Goal: Information Seeking & Learning: Learn about a topic

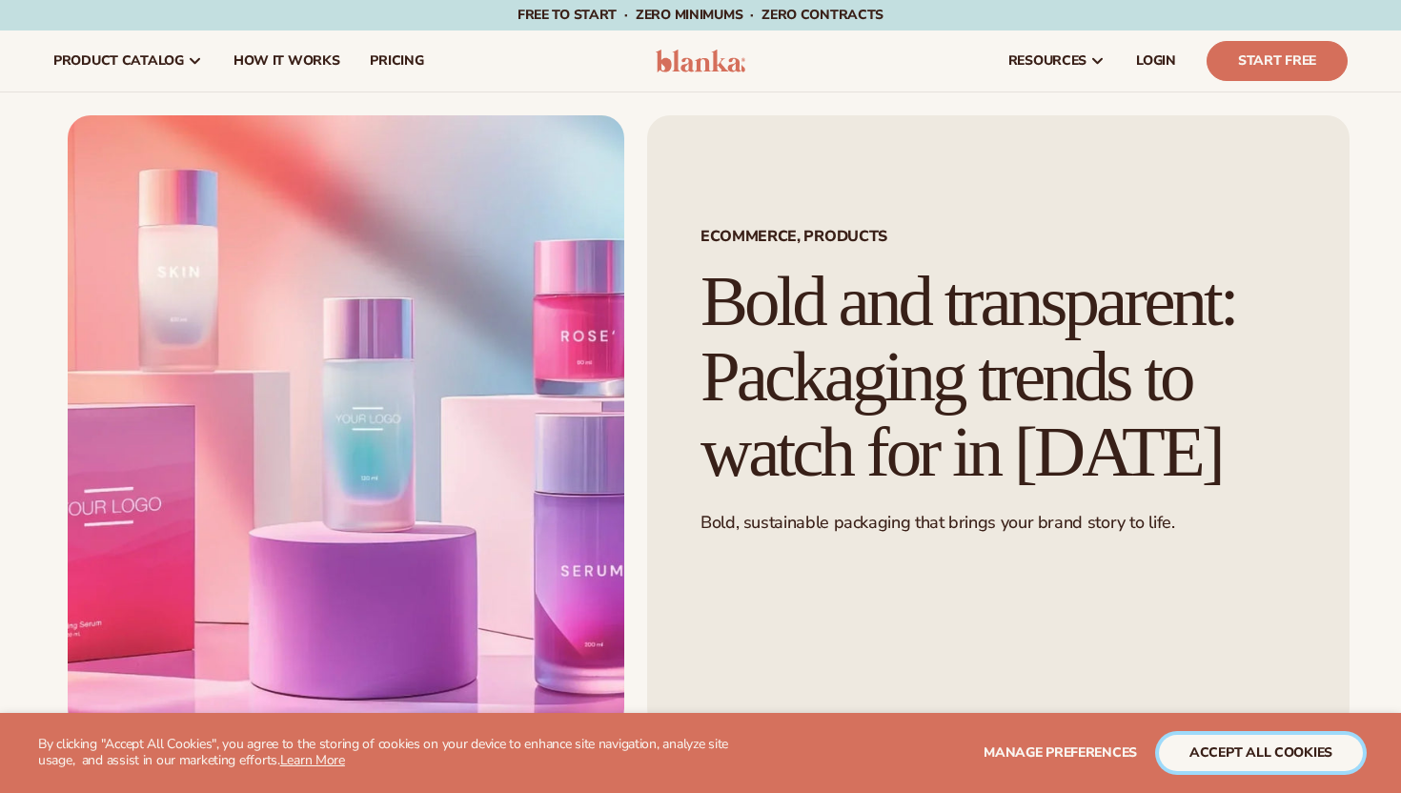
click at [1196, 745] on button "accept all cookies" at bounding box center [1261, 753] width 204 height 36
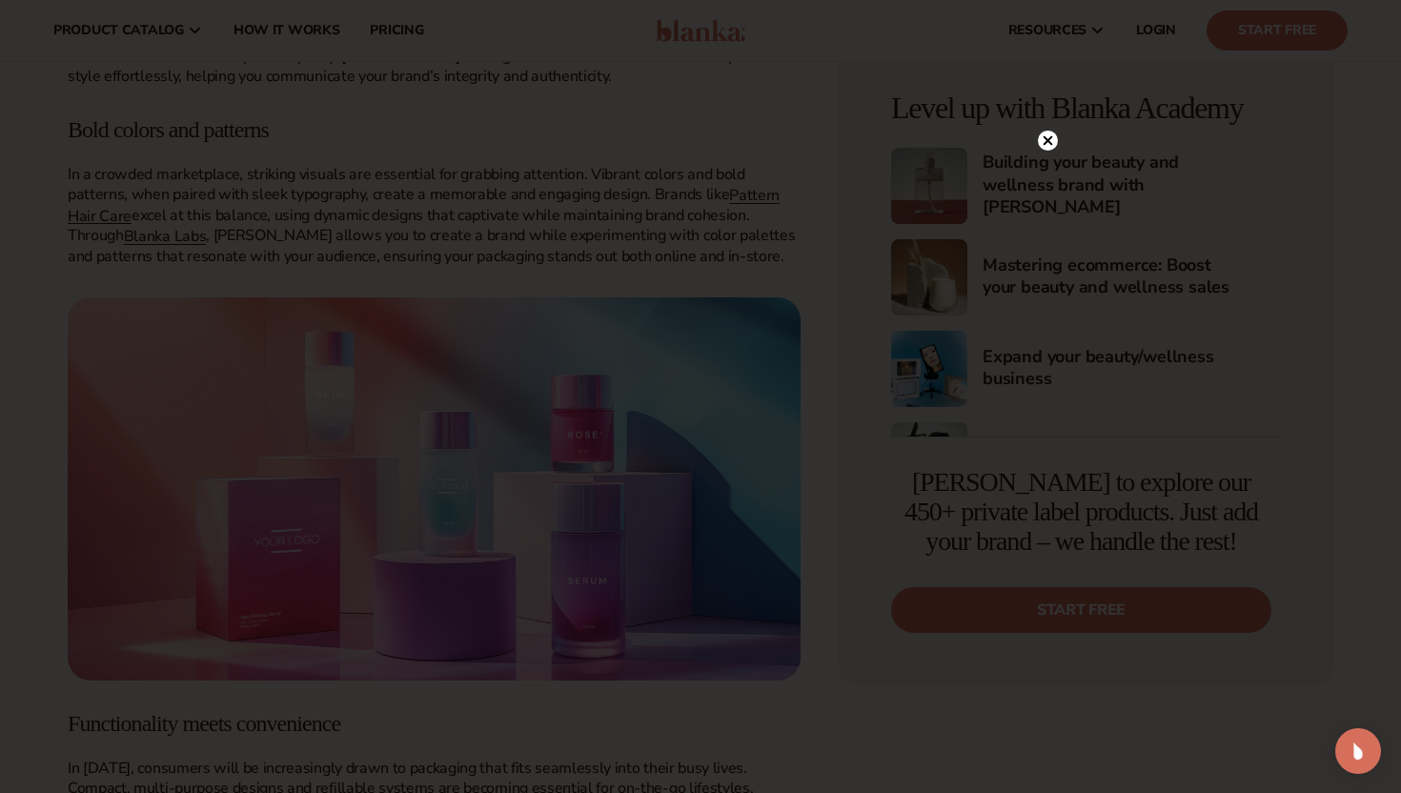
scroll to position [1610, 0]
click at [1051, 178] on circle at bounding box center [1048, 180] width 20 height 20
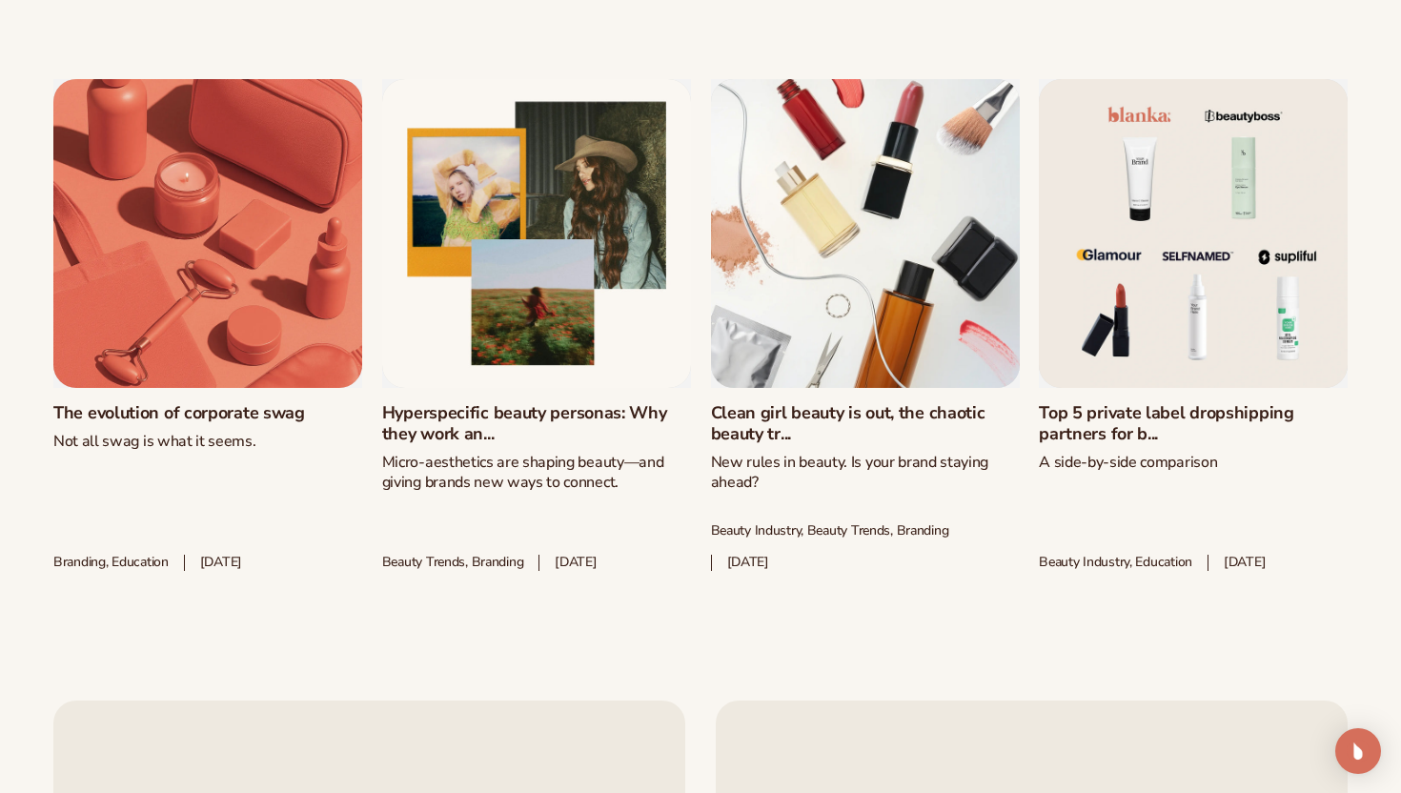
scroll to position [3736, 0]
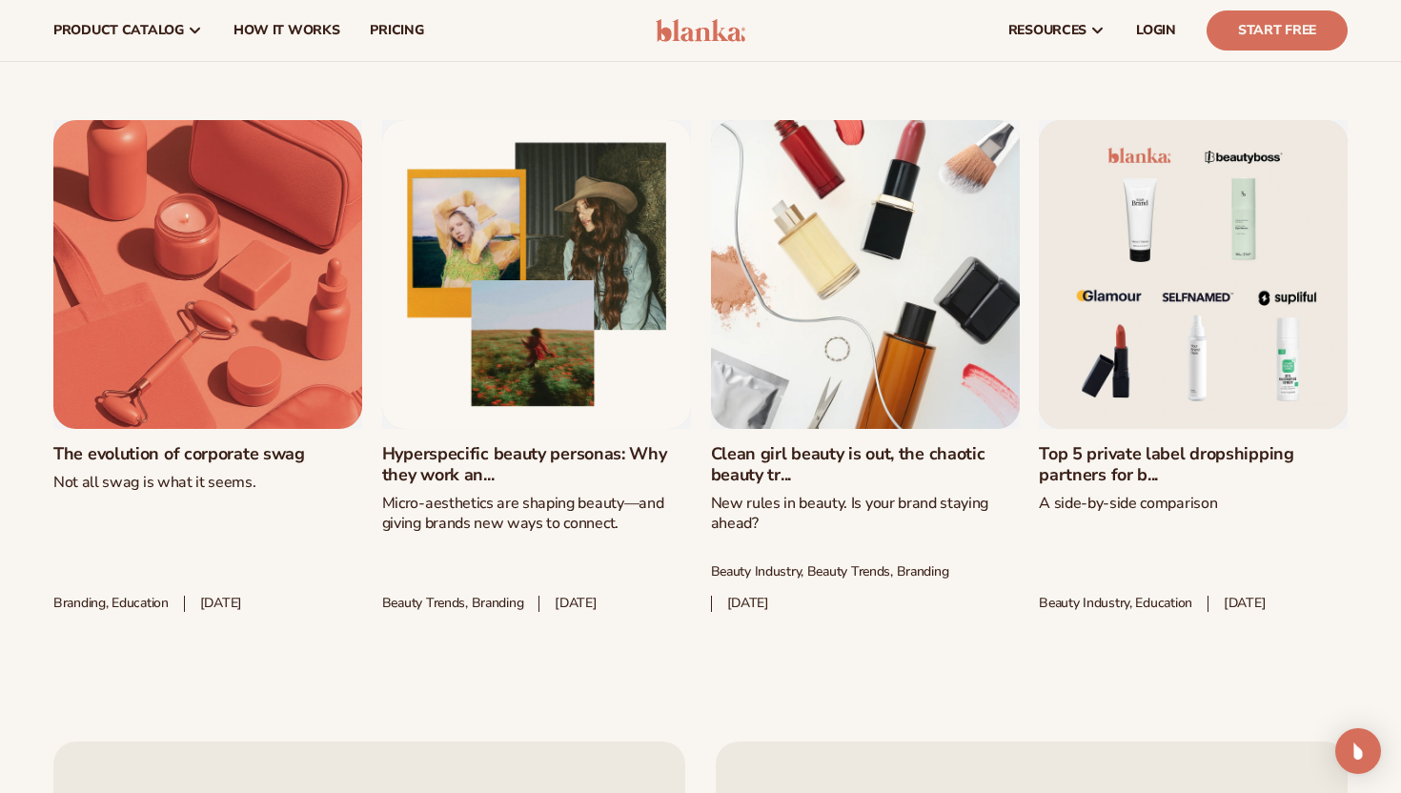
click at [917, 444] on link "Clean girl beauty is out, the chaotic beauty tr..." at bounding box center [865, 464] width 309 height 41
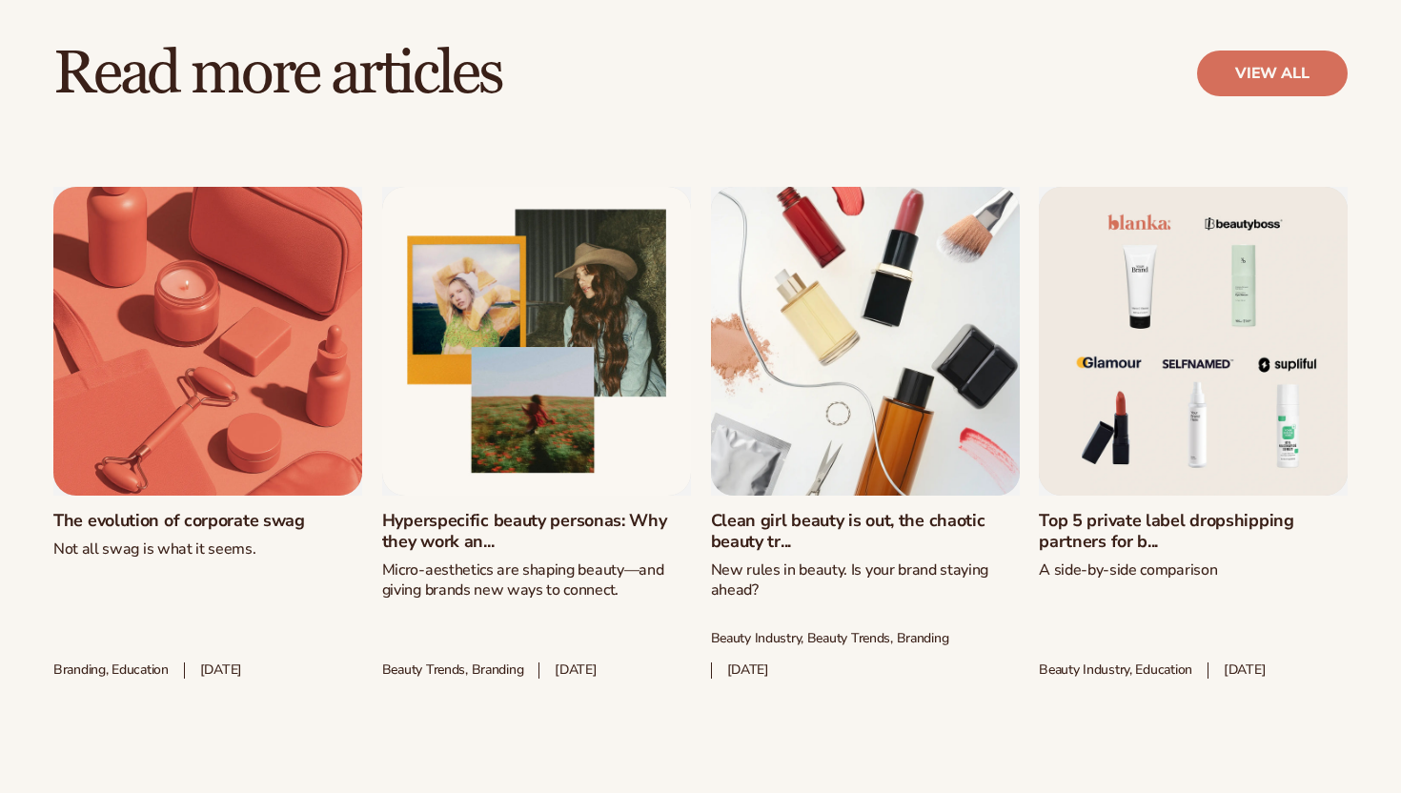
scroll to position [3736, 0]
